Goal: Information Seeking & Learning: Learn about a topic

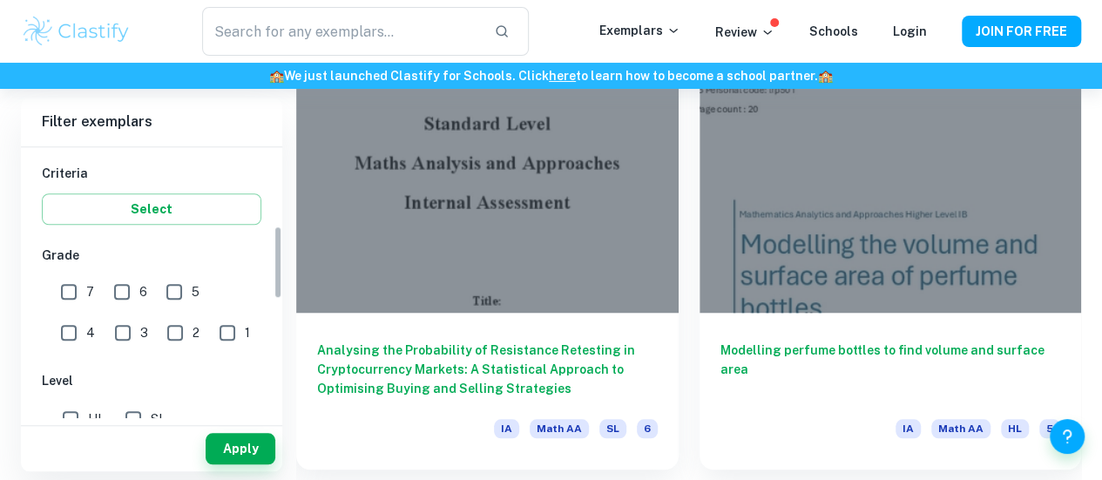
scroll to position [289, 0]
click at [72, 288] on input "7" at bounding box center [68, 292] width 35 height 35
checkbox input "true"
click at [239, 435] on button "Apply" at bounding box center [241, 448] width 70 height 31
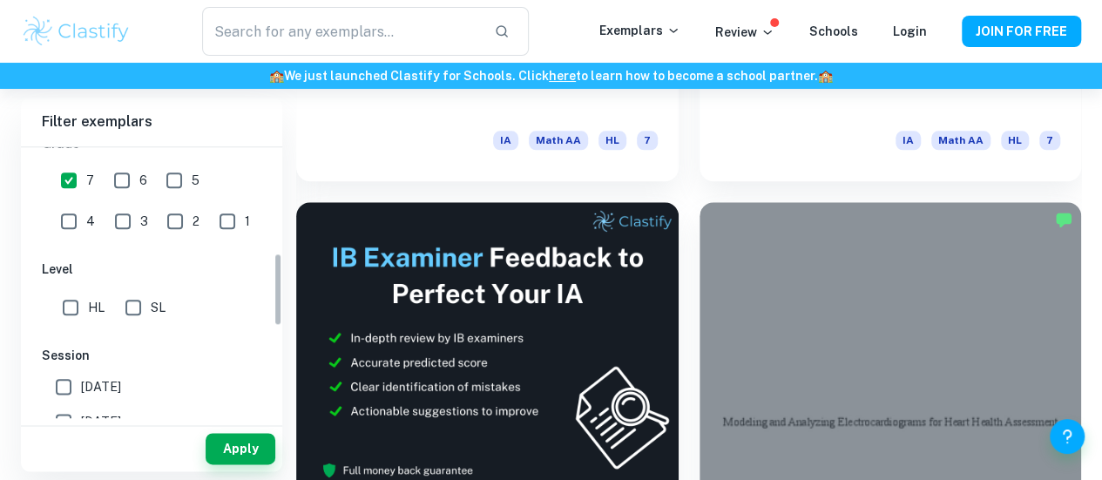
scroll to position [406, 0]
click at [79, 299] on input "HL" at bounding box center [70, 303] width 35 height 35
checkbox input "true"
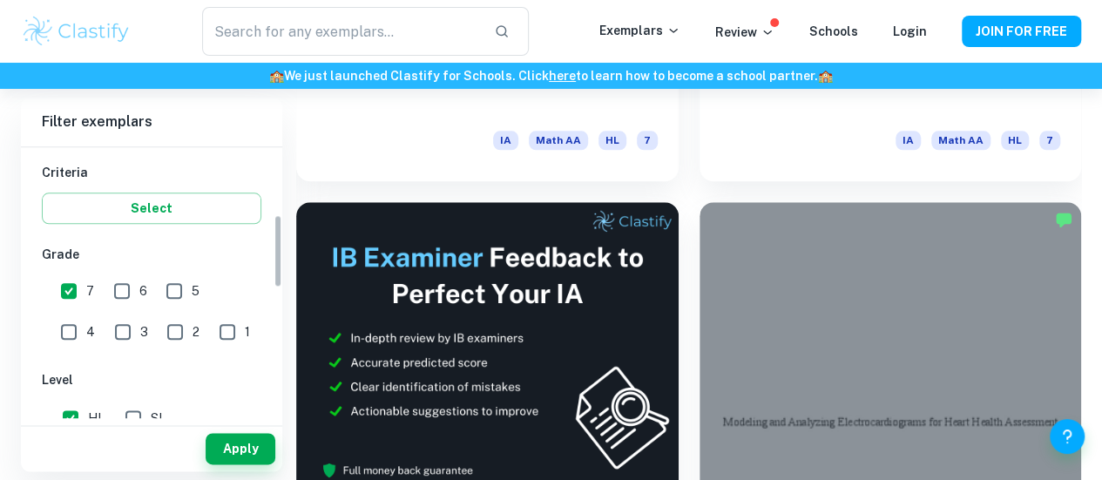
scroll to position [295, 0]
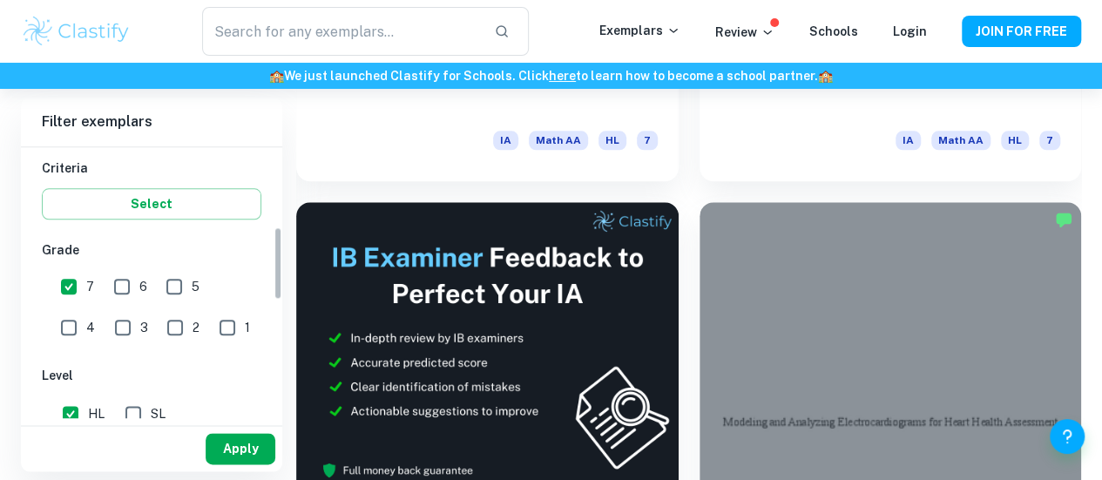
click at [225, 453] on button "Apply" at bounding box center [241, 448] width 70 height 31
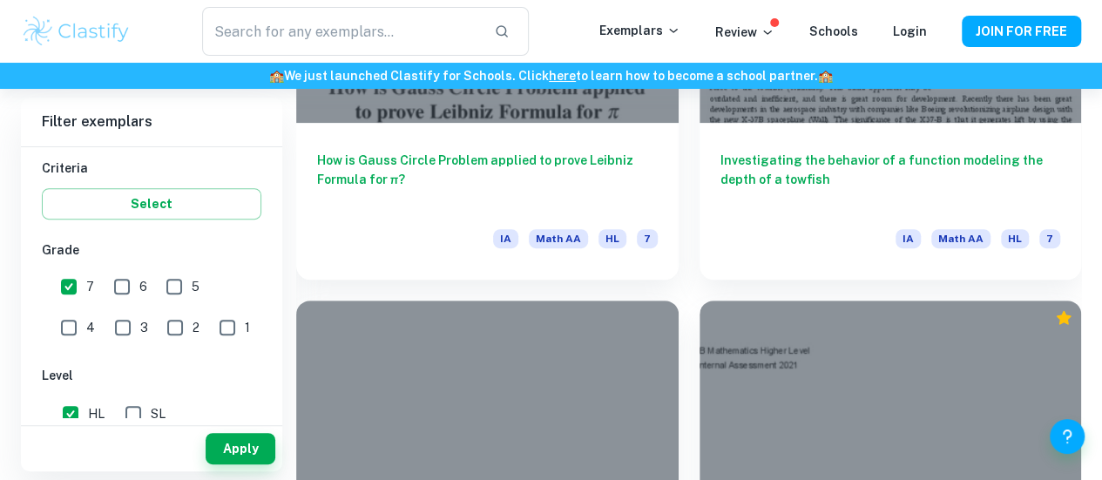
scroll to position [3534, 0]
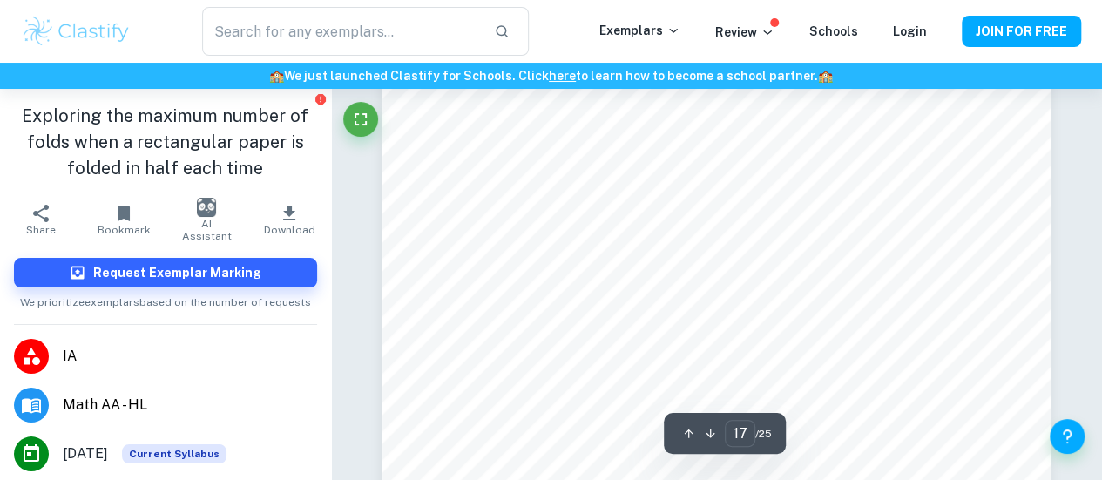
scroll to position [16032, 0]
type input "19"
